Goal: Task Accomplishment & Management: Use online tool/utility

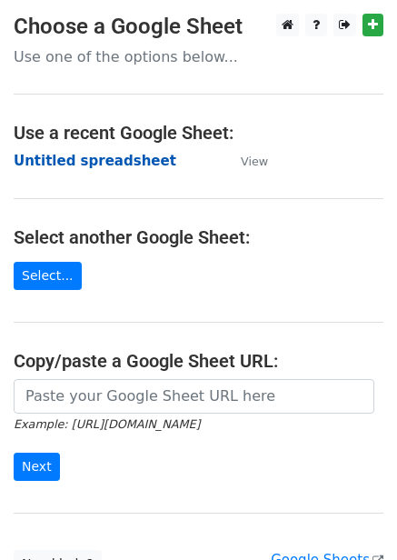
click at [101, 166] on strong "Untitled spreadsheet" at bounding box center [95, 161] width 163 height 16
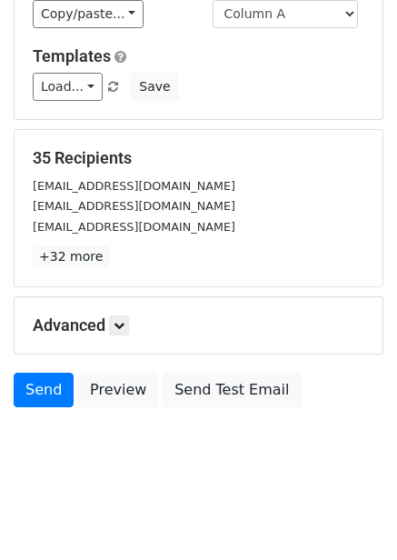
scroll to position [146, 0]
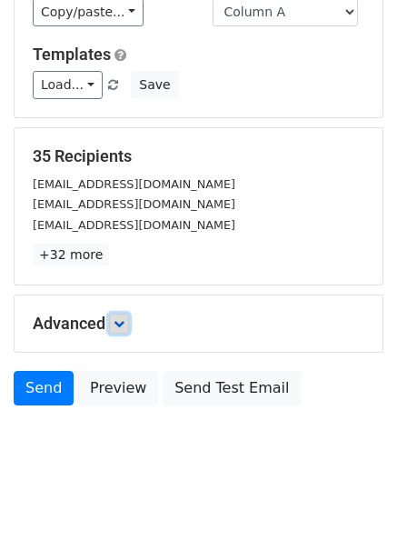
click at [124, 323] on icon at bounding box center [119, 323] width 11 height 11
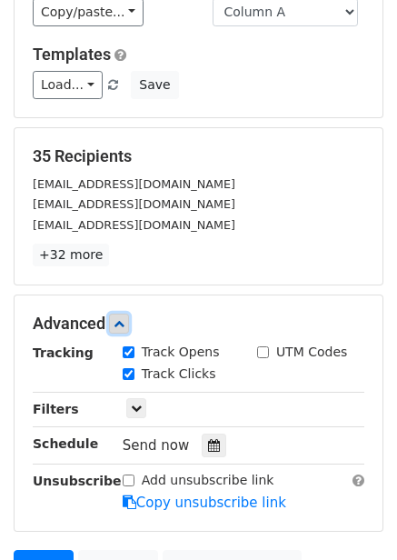
scroll to position [324, 0]
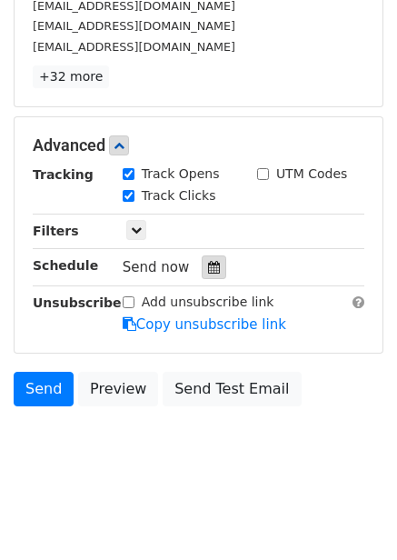
click at [212, 262] on div at bounding box center [214, 267] width 25 height 24
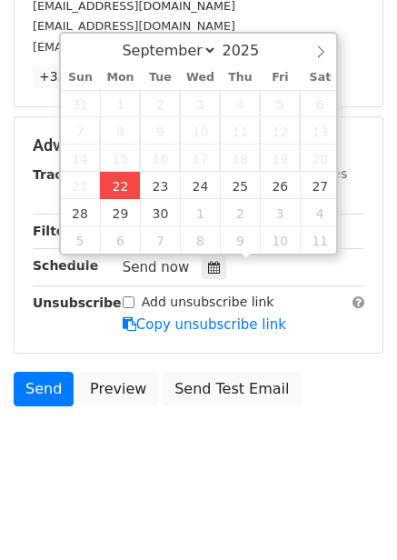
type input "2025-09-22 12:00"
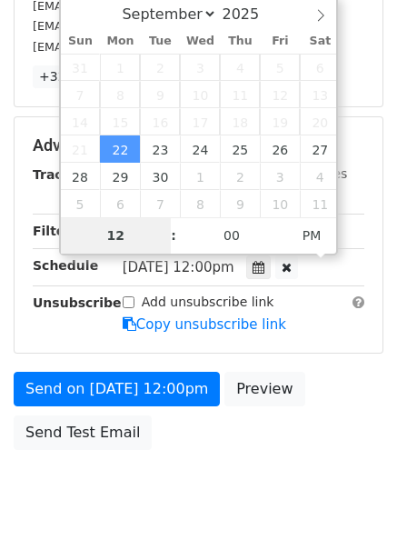
scroll to position [295, 0]
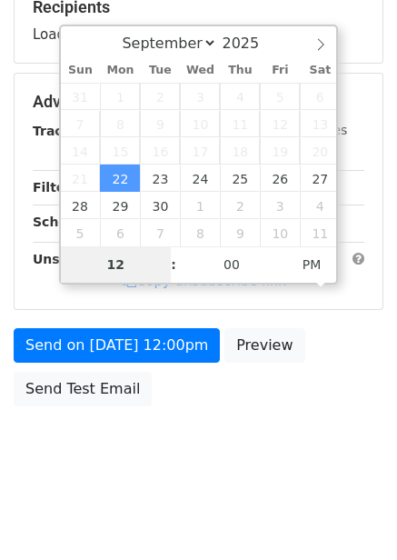
type input "4"
type input "2025-09-22 16:00"
click at [211, 442] on body "New Campaign Daily emails left: 50 Google Sheet: Untitled spreadsheet Variables…" at bounding box center [198, 102] width 397 height 769
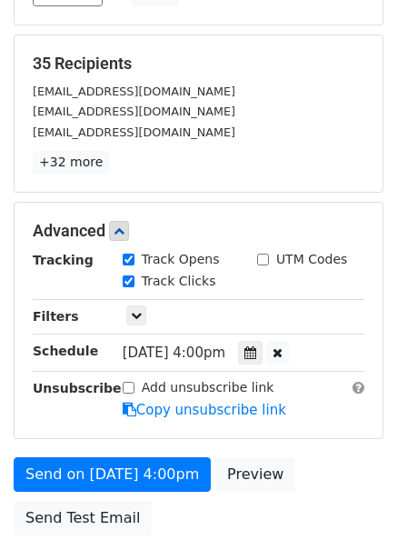
scroll to position [368, 0]
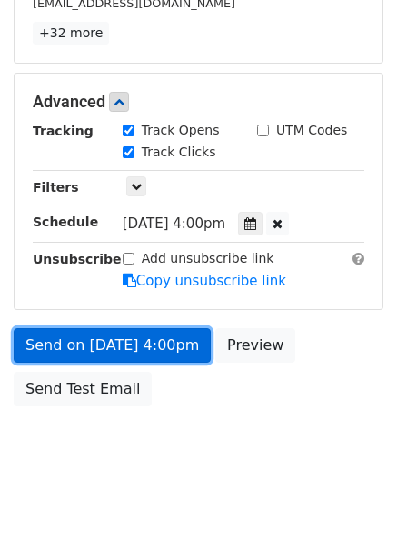
click at [188, 353] on link "Send on Sep 22 at 4:00pm" at bounding box center [112, 345] width 197 height 35
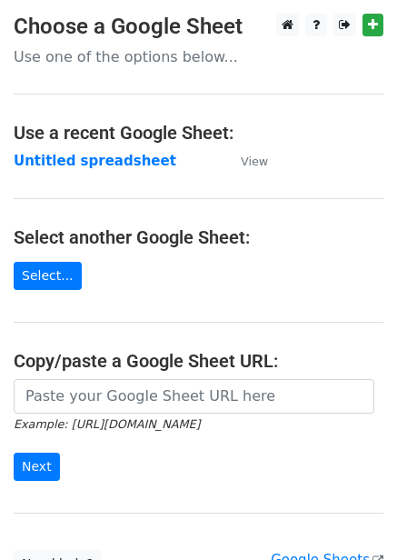
click at [104, 154] on strong "Untitled spreadsheet" at bounding box center [95, 161] width 163 height 16
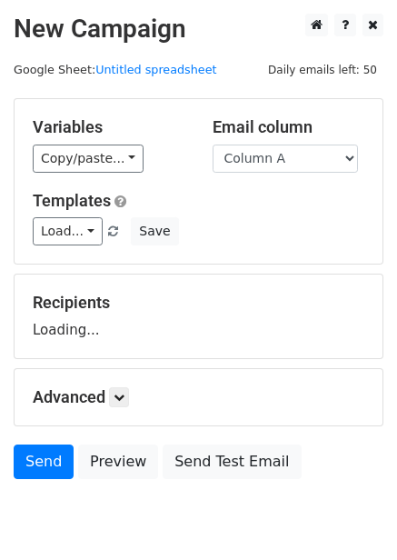
click at [281, 155] on select "Column A Column B Column C Column D Column E Column F" at bounding box center [285, 158] width 145 height 28
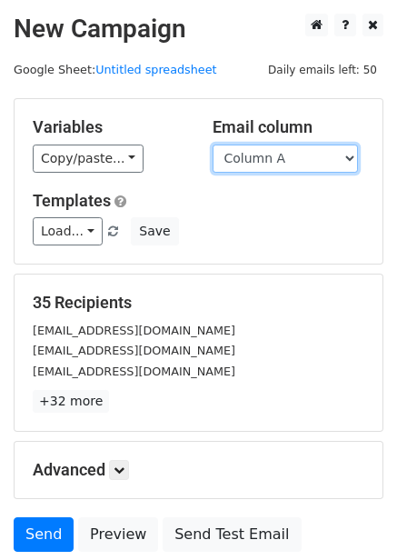
click at [308, 155] on select "Column A Column B Column C Column D Column E Column F" at bounding box center [285, 158] width 145 height 28
select select "Column B"
click at [213, 144] on select "Column A Column B Column C Column D Column E Column F" at bounding box center [285, 158] width 145 height 28
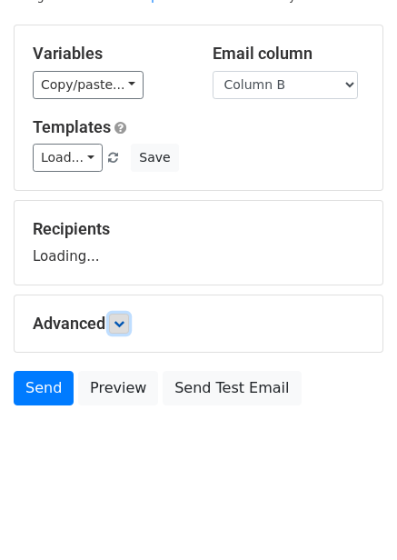
click at [124, 321] on icon at bounding box center [119, 323] width 11 height 11
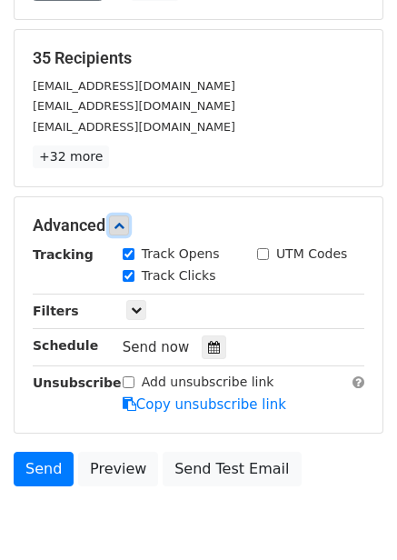
scroll to position [252, 0]
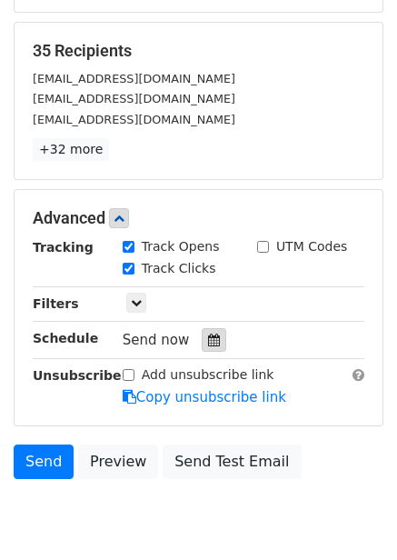
click at [208, 339] on icon at bounding box center [214, 339] width 12 height 13
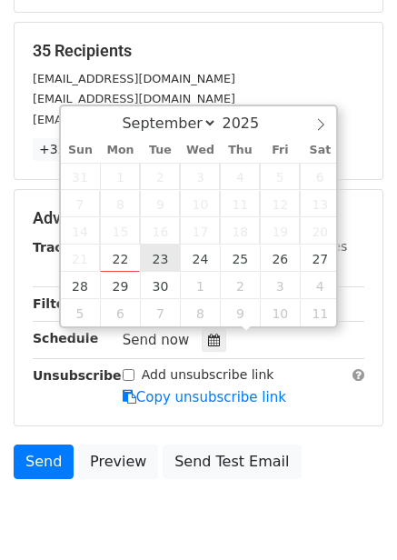
type input "2025-09-23 12:00"
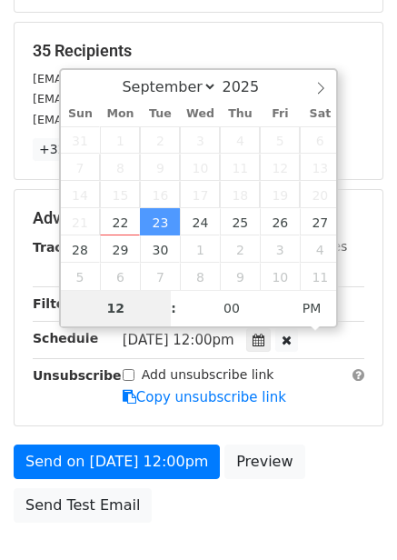
type input "5"
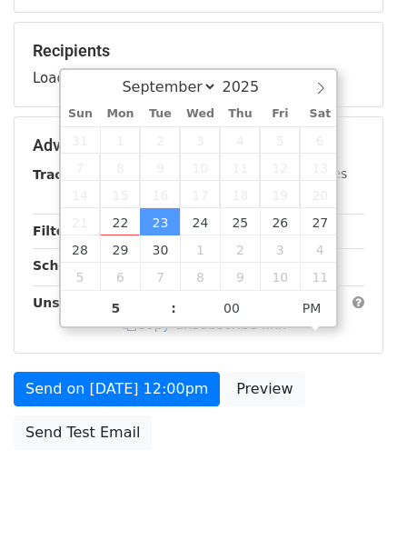
type input "2025-09-23 17:00"
click at [298, 452] on div "Send on Sep 23 at 12:00pm Preview Send Test Email" at bounding box center [198, 415] width 397 height 87
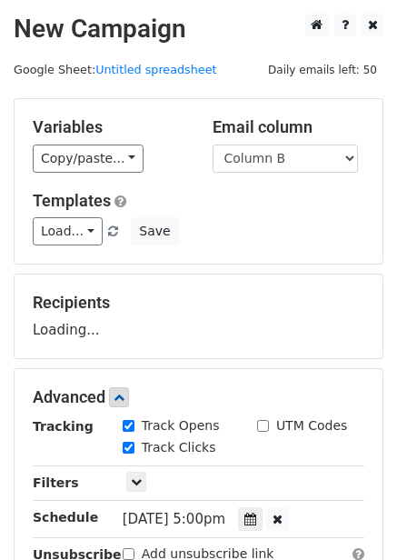
scroll to position [295, 0]
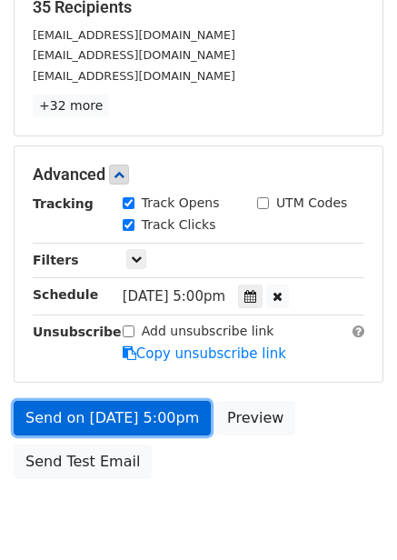
click at [174, 421] on link "Send on Sep 23 at 5:00pm" at bounding box center [112, 418] width 197 height 35
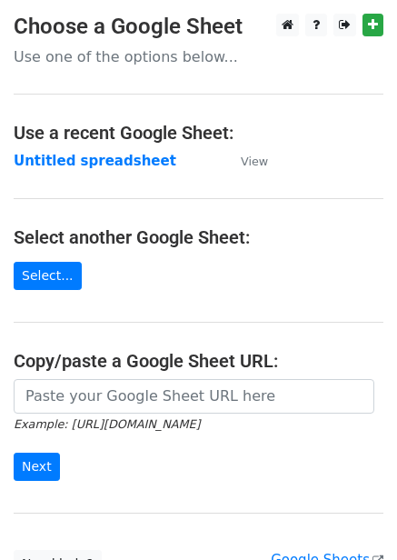
click at [102, 166] on strong "Untitled spreadsheet" at bounding box center [95, 161] width 163 height 16
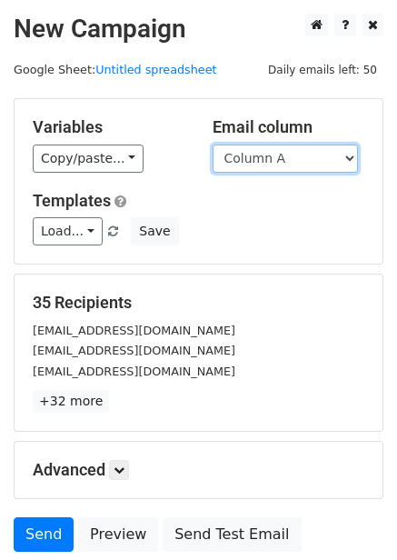
click at [278, 164] on select "Column A Column B Column C Column D Column E Column F" at bounding box center [285, 158] width 145 height 28
select select "Column C"
click at [213, 144] on select "Column A Column B Column C Column D Column E Column F" at bounding box center [285, 158] width 145 height 28
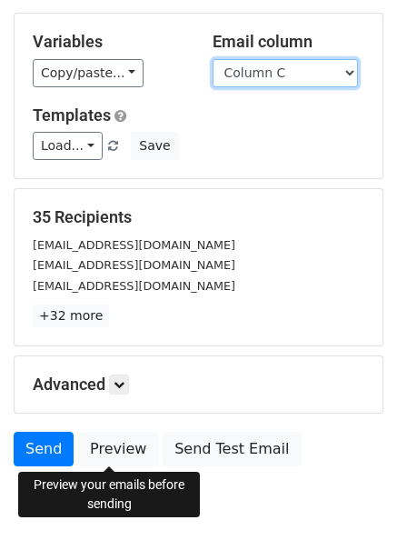
scroll to position [146, 0]
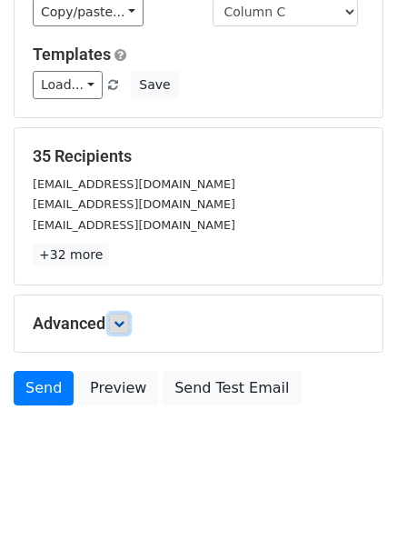
click at [121, 323] on icon at bounding box center [119, 323] width 11 height 11
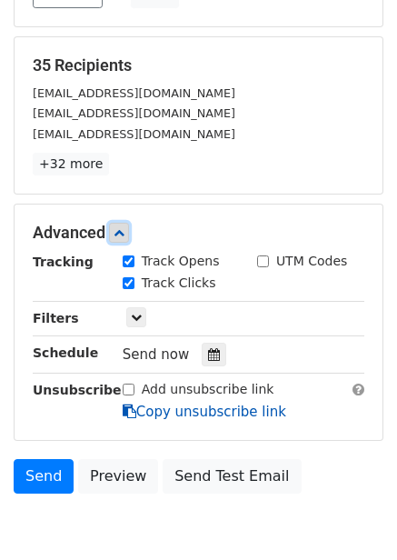
scroll to position [324, 0]
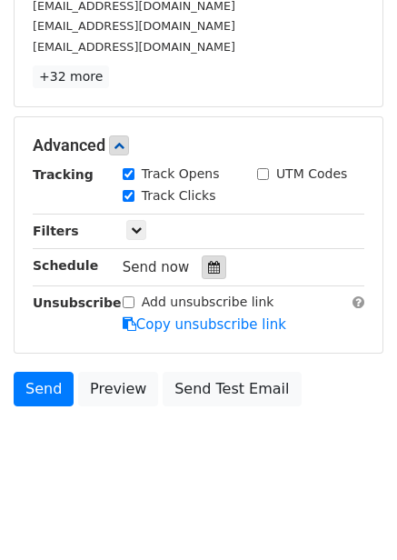
click at [207, 274] on div at bounding box center [214, 267] width 25 height 24
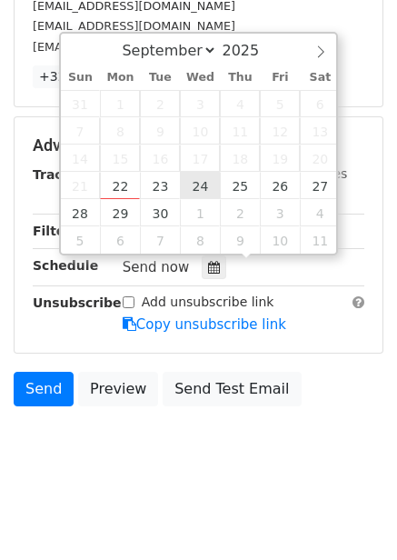
type input "2025-09-24 12:00"
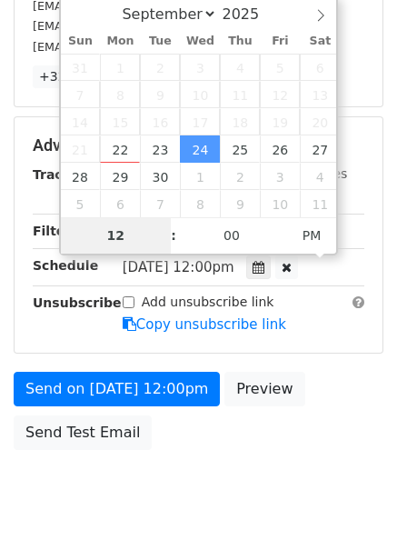
type input "6"
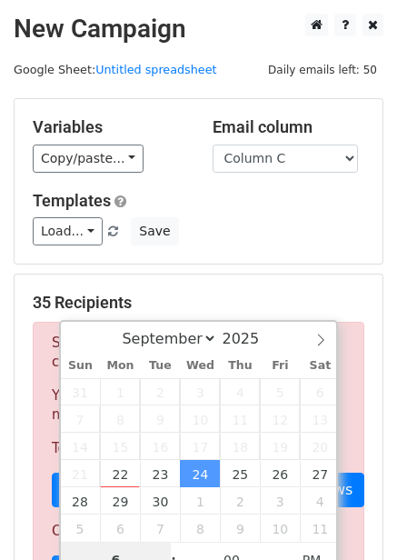
scroll to position [295, 0]
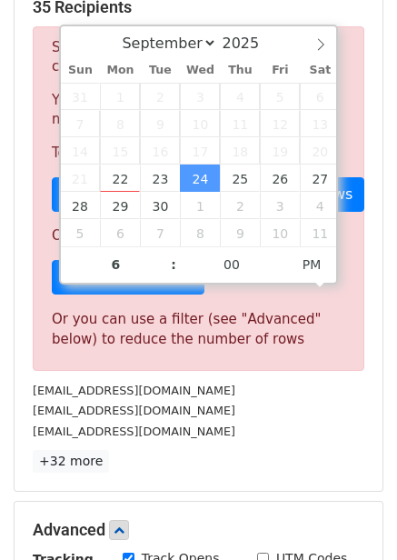
type input "2025-09-24 18:00"
click at [245, 443] on div "35 Recipients Sorry, you don't have enough daily email credits to send these em…" at bounding box center [199, 234] width 332 height 475
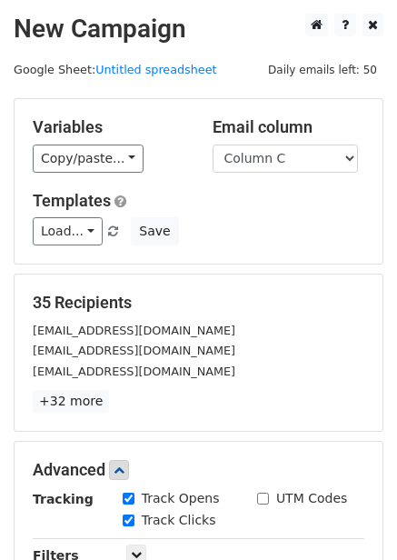
scroll to position [368, 0]
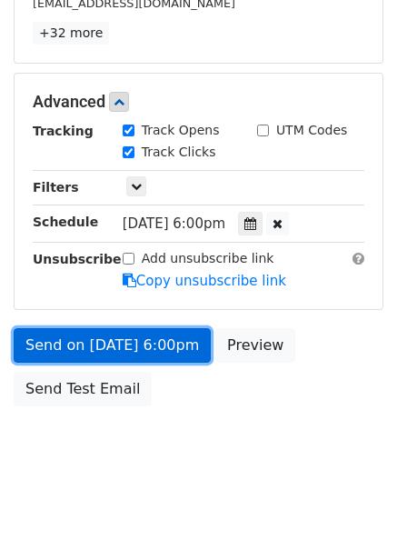
click at [175, 342] on link "Send on Sep 24 at 6:00pm" at bounding box center [112, 345] width 197 height 35
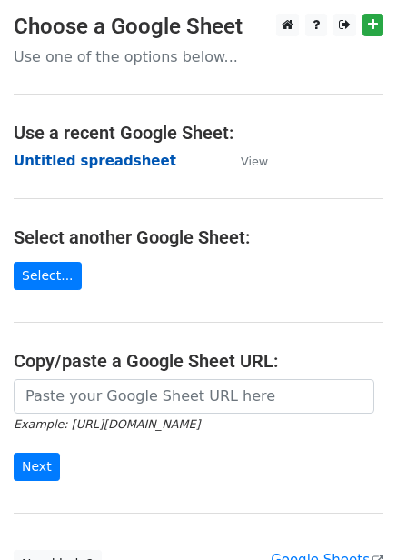
click at [66, 157] on strong "Untitled spreadsheet" at bounding box center [95, 161] width 163 height 16
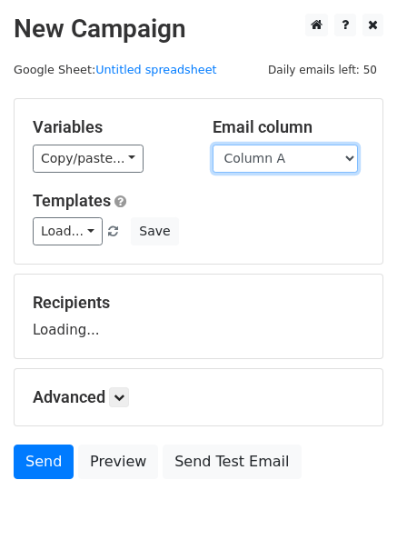
drag, startPoint x: 0, startPoint y: 0, endPoint x: 290, endPoint y: 170, distance: 335.9
click at [290, 169] on select "Column A Column B Column C Column D Column E Column F" at bounding box center [285, 158] width 145 height 28
select select "Column D"
click at [213, 144] on select "Column A Column B Column C Column D Column E Column F" at bounding box center [285, 158] width 145 height 28
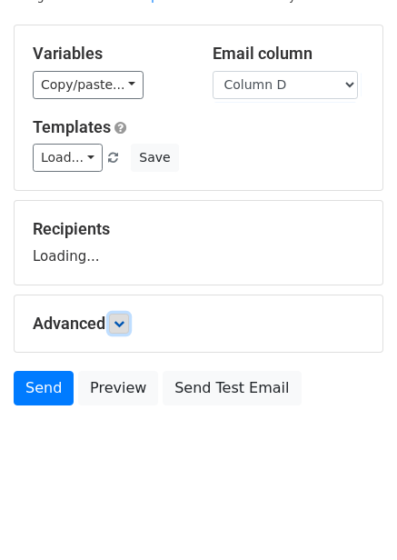
click at [117, 327] on icon at bounding box center [119, 323] width 11 height 11
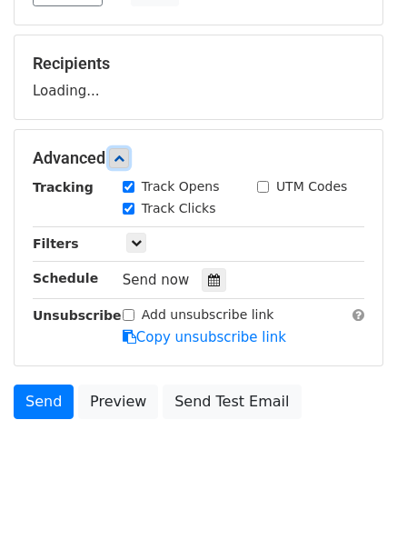
scroll to position [247, 0]
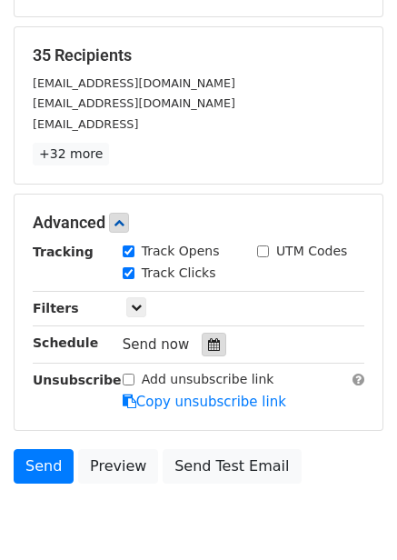
click at [209, 336] on div at bounding box center [214, 344] width 25 height 24
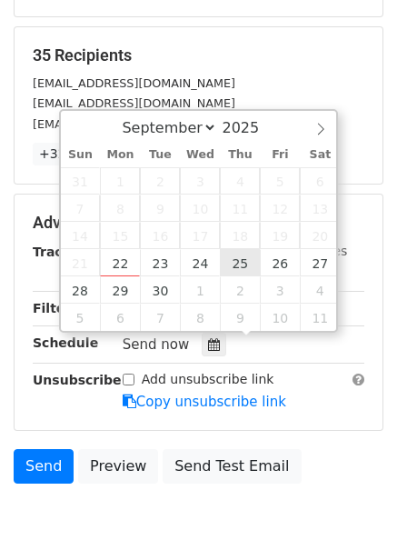
type input "2025-09-25 12:00"
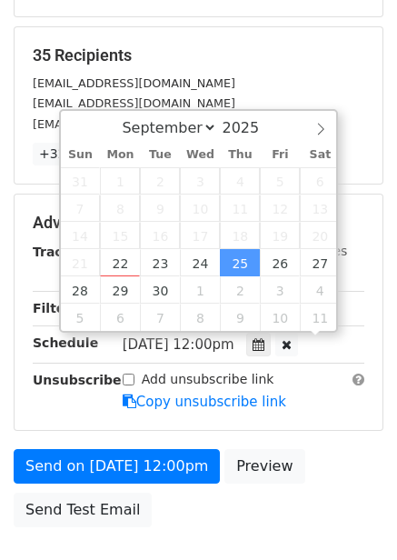
scroll to position [1, 0]
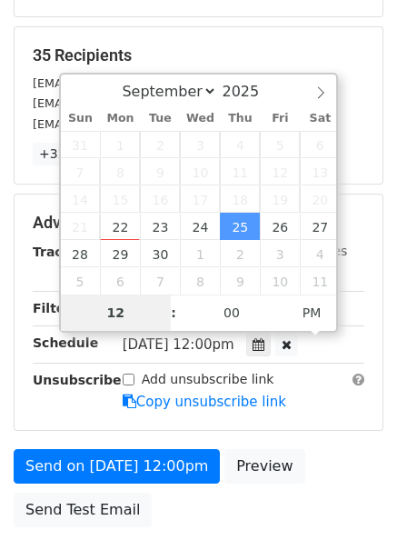
type input "7"
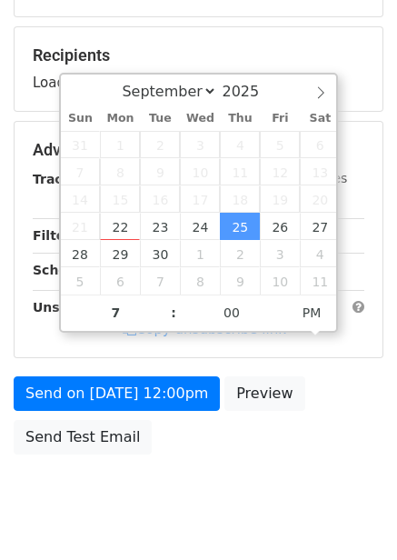
type input "2025-09-25 19:00"
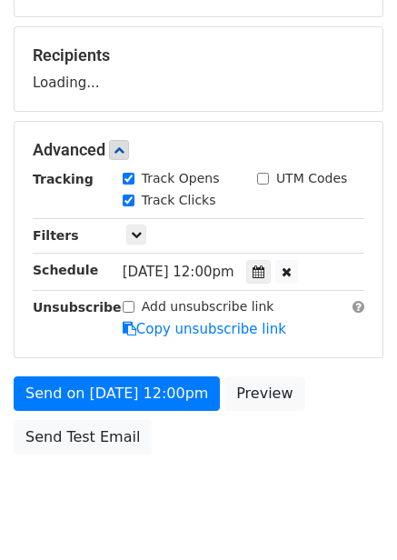
click at [279, 438] on div "Send on Sep 25 at 12:00pm Preview Send Test Email" at bounding box center [198, 419] width 397 height 87
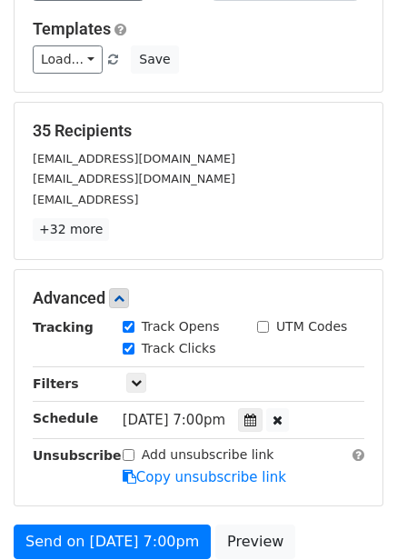
scroll to position [368, 0]
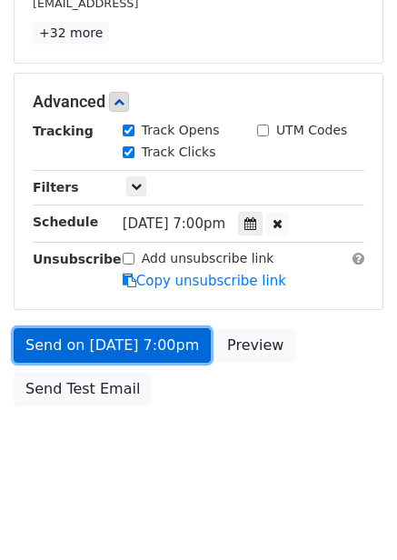
click at [156, 350] on link "Send on Sep 25 at 7:00pm" at bounding box center [112, 345] width 197 height 35
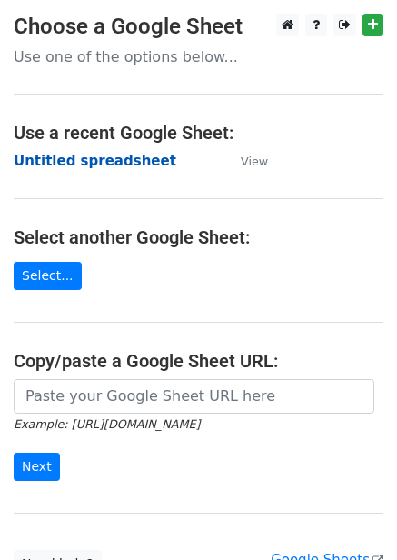
click at [101, 165] on strong "Untitled spreadsheet" at bounding box center [95, 161] width 163 height 16
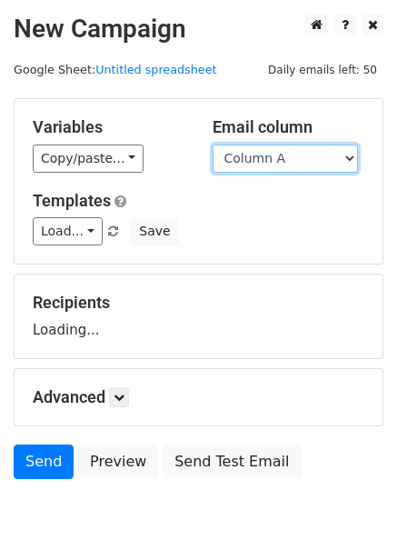
click at [290, 163] on select "Column A Column B Column C Column D Column E Column F" at bounding box center [285, 158] width 145 height 28
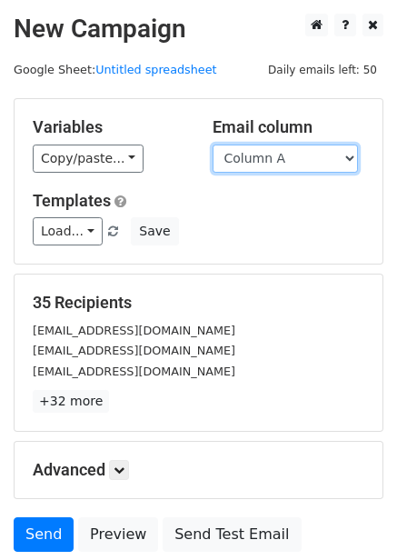
click at [299, 160] on select "Column A Column B Column C Column D Column E Column F" at bounding box center [285, 158] width 145 height 28
select select "Column E"
click at [213, 144] on select "Column A Column B Column C Column D Column E Column F" at bounding box center [285, 158] width 145 height 28
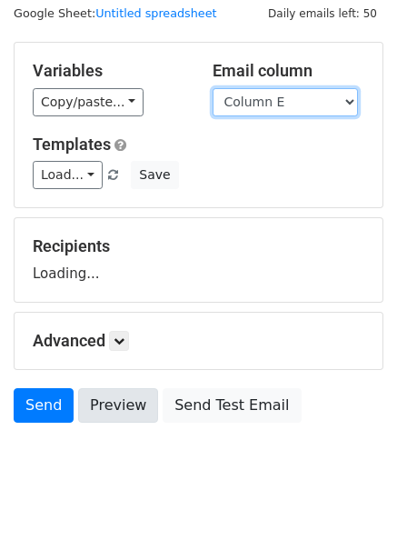
scroll to position [74, 0]
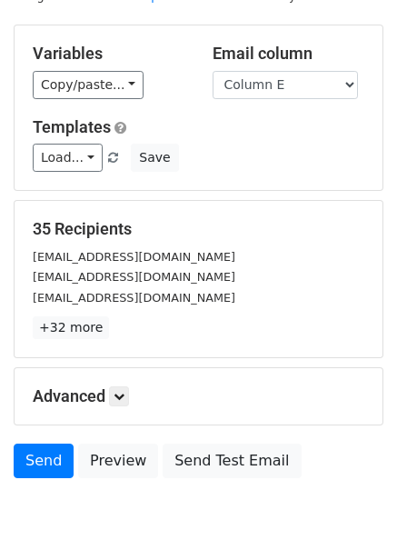
click at [122, 326] on p "+32 more" at bounding box center [199, 327] width 332 height 23
click at [129, 393] on link at bounding box center [119, 396] width 20 height 20
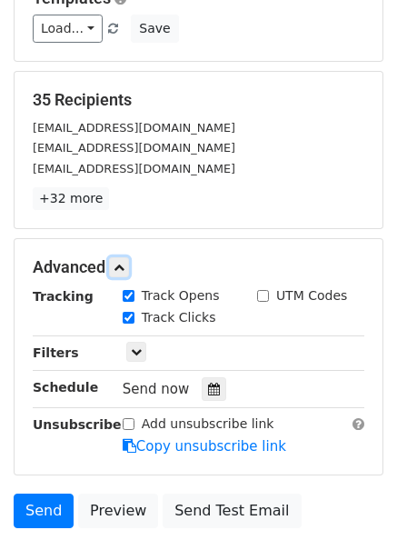
scroll to position [312, 0]
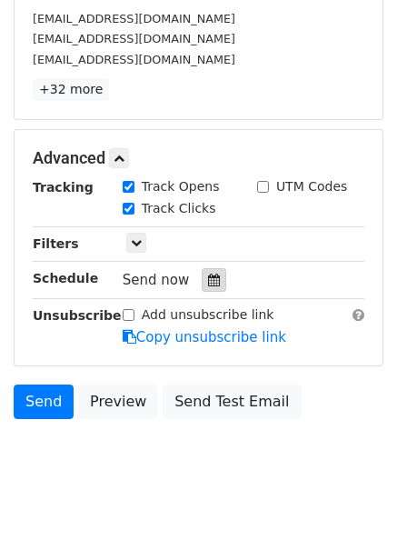
click at [208, 286] on icon at bounding box center [214, 279] width 12 height 13
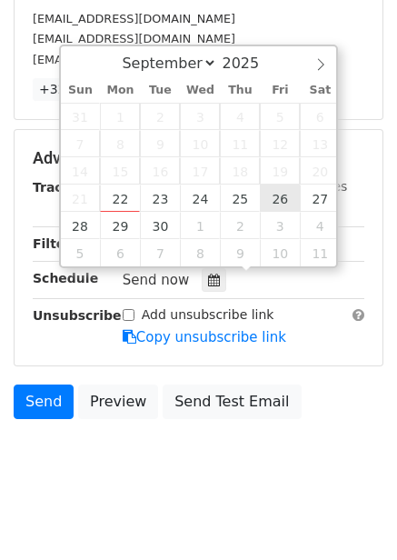
type input "2025-09-26 12:00"
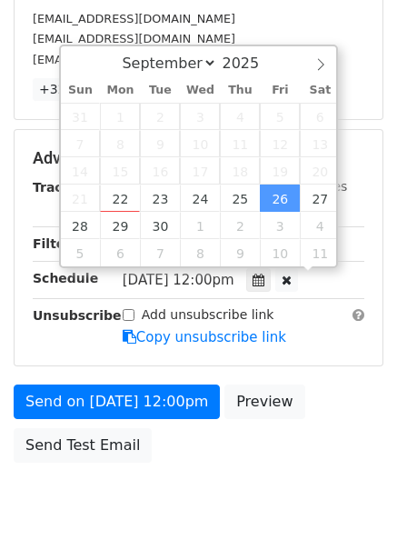
scroll to position [1, 0]
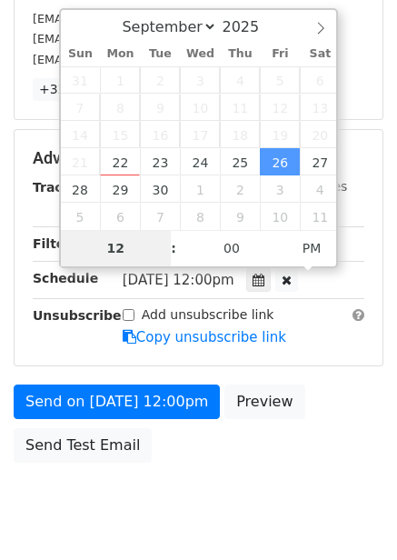
type input "8"
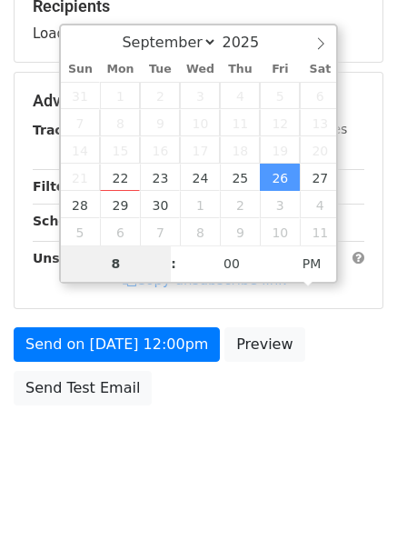
scroll to position [295, 0]
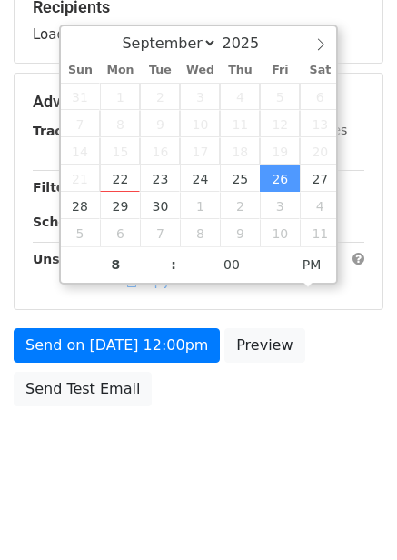
type input "2025-09-26 20:00"
drag, startPoint x: 282, startPoint y: 400, endPoint x: 279, endPoint y: 419, distance: 19.3
click at [282, 402] on div "Send on Sep 26 at 12:00pm Preview Send Test Email" at bounding box center [198, 371] width 397 height 87
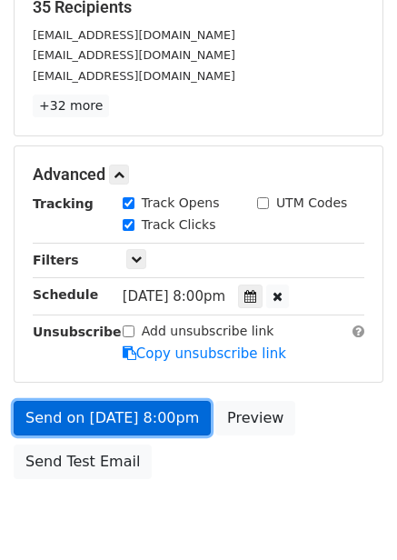
click at [160, 412] on link "Send on Sep 26 at 8:00pm" at bounding box center [112, 418] width 197 height 35
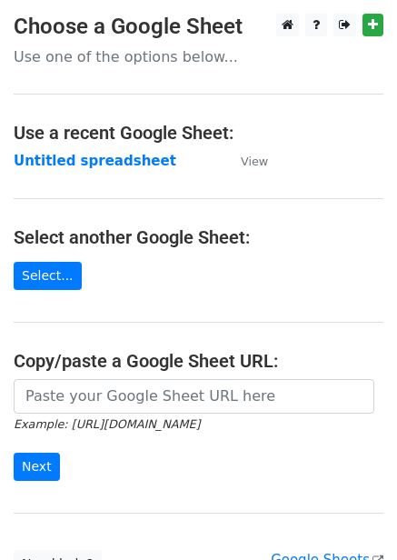
click at [112, 166] on strong "Untitled spreadsheet" at bounding box center [95, 161] width 163 height 16
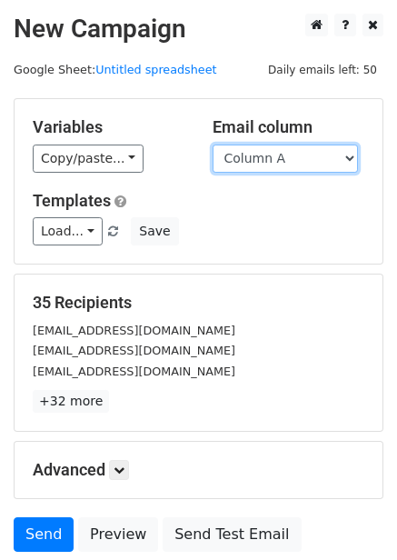
click at [302, 157] on select "Column A Column B Column C Column D Column E Column F" at bounding box center [285, 158] width 145 height 28
select select "Column F"
click at [213, 144] on select "Column A Column B Column C Column D Column E Column F" at bounding box center [285, 158] width 145 height 28
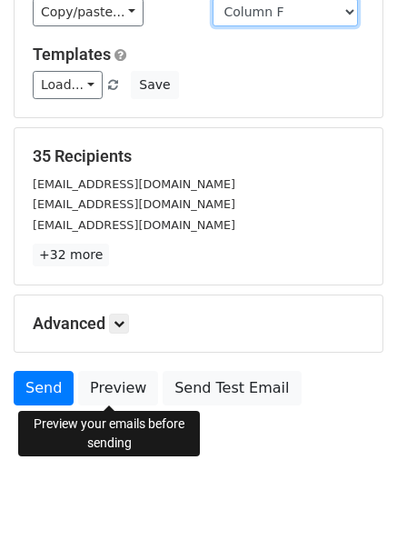
scroll to position [74, 0]
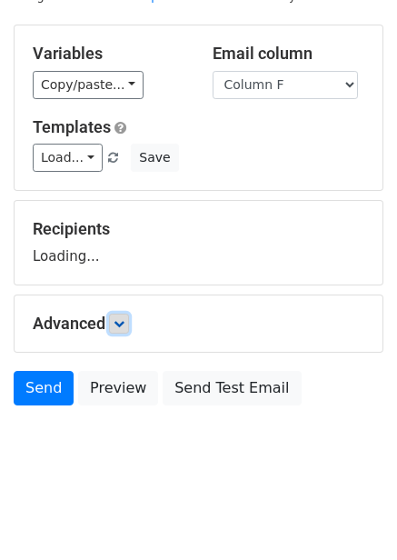
click at [129, 322] on link at bounding box center [119, 323] width 20 height 20
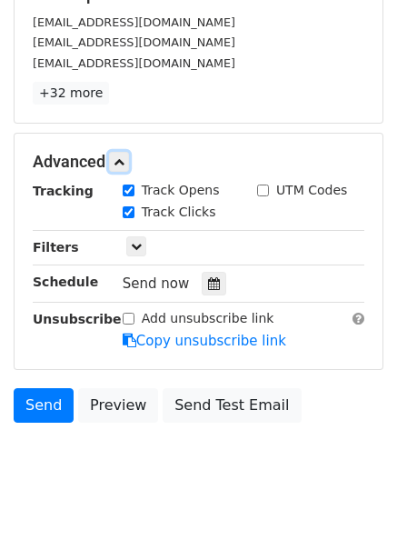
scroll to position [310, 0]
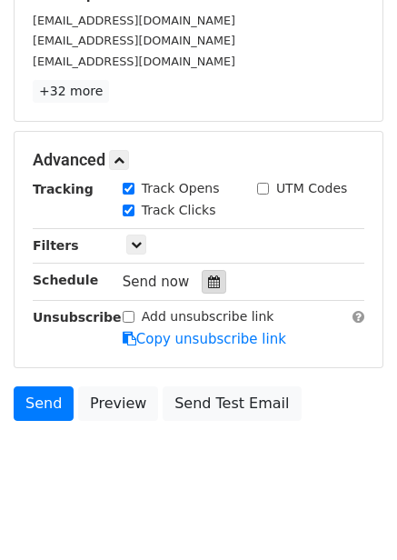
click at [210, 285] on icon at bounding box center [214, 281] width 12 height 13
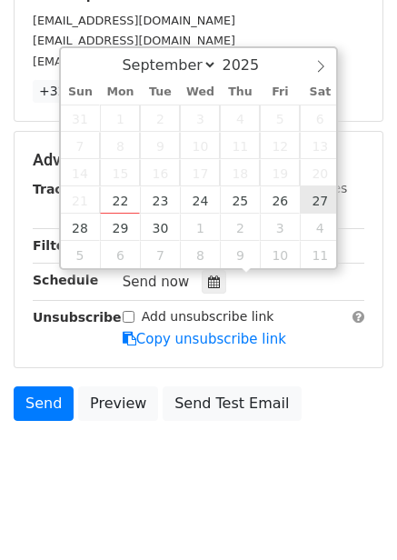
type input "[DATE] 12:00"
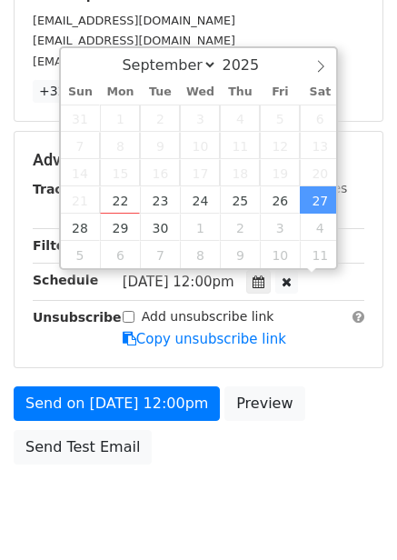
scroll to position [1, 0]
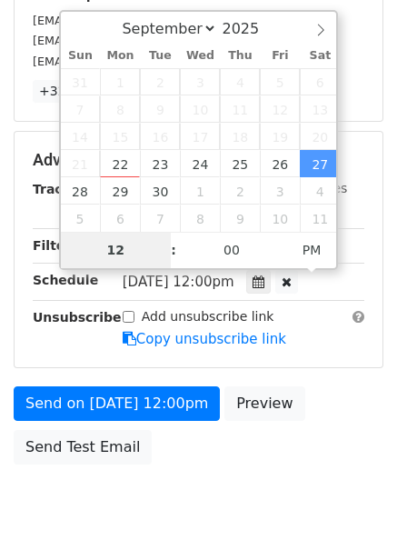
type input "9"
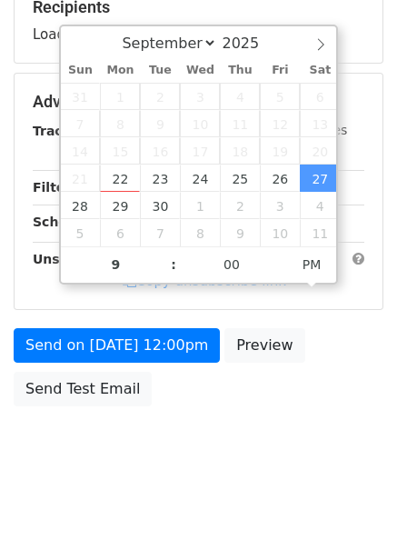
type input "[DATE] 21:00"
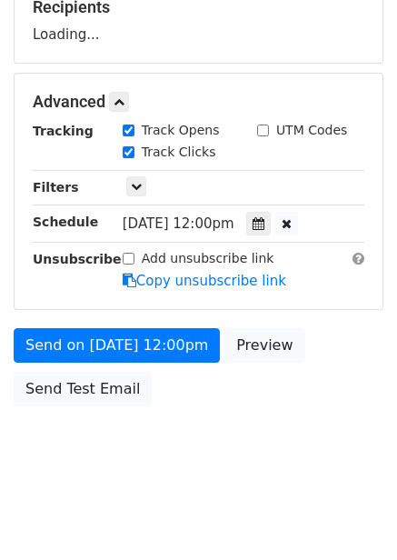
click at [303, 415] on body "New Campaign Daily emails left: 50 Google Sheet: Untitled spreadsheet Variables…" at bounding box center [198, 102] width 397 height 769
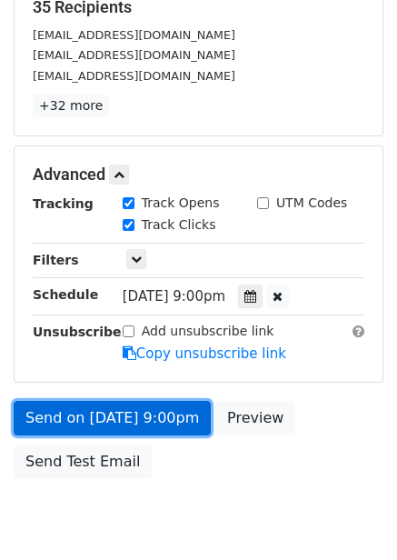
click at [175, 422] on link "Send on [DATE] 9:00pm" at bounding box center [112, 418] width 197 height 35
